Goal: Entertainment & Leisure: Consume media (video, audio)

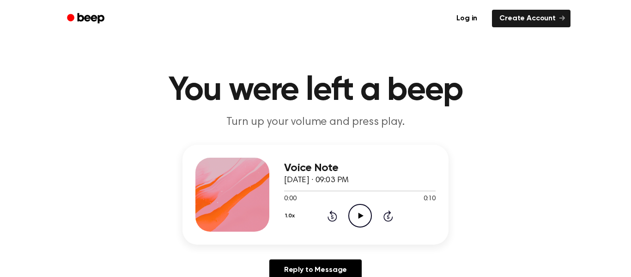
click at [368, 218] on icon "Play Audio" at bounding box center [360, 216] width 24 height 24
click at [368, 218] on icon "Pause Audio" at bounding box center [360, 216] width 24 height 24
click at [361, 220] on icon "Play Audio" at bounding box center [360, 216] width 24 height 24
click at [361, 220] on icon "Pause Audio" at bounding box center [360, 216] width 24 height 24
click at [355, 224] on icon "Play Audio" at bounding box center [360, 216] width 24 height 24
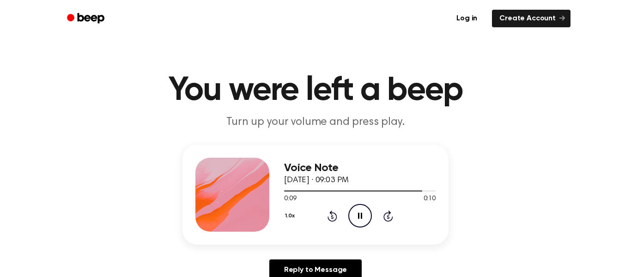
click at [355, 224] on icon "Pause Audio" at bounding box center [360, 216] width 24 height 24
click at [361, 210] on icon "Play Audio" at bounding box center [360, 216] width 24 height 24
click at [361, 210] on icon "Pause Audio" at bounding box center [360, 216] width 24 height 24
click at [361, 210] on icon "Play Audio" at bounding box center [360, 216] width 24 height 24
click at [361, 210] on icon "Pause Audio" at bounding box center [360, 216] width 24 height 24
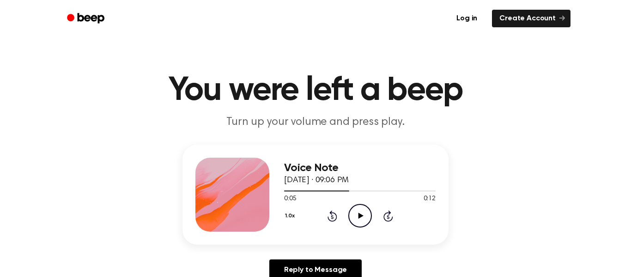
click at [355, 222] on icon "Play Audio" at bounding box center [360, 216] width 24 height 24
click at [355, 222] on icon "Pause Audio" at bounding box center [360, 216] width 24 height 24
click at [349, 207] on icon "Play Audio" at bounding box center [360, 216] width 24 height 24
